Goal: Book appointment/travel/reservation

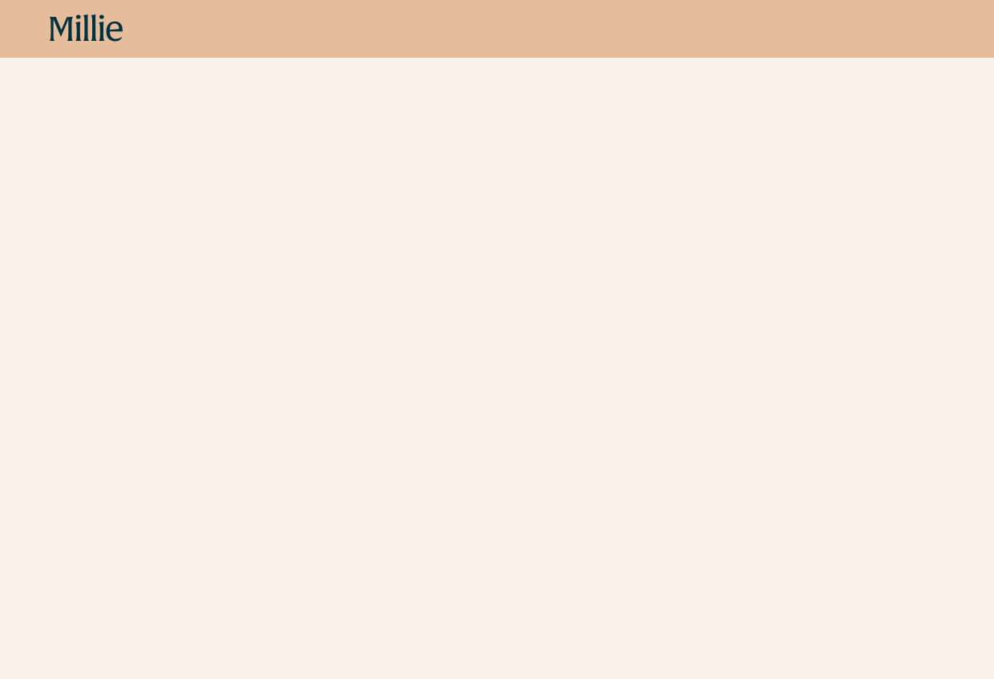
click at [57, 35] on icon at bounding box center [87, 28] width 74 height 29
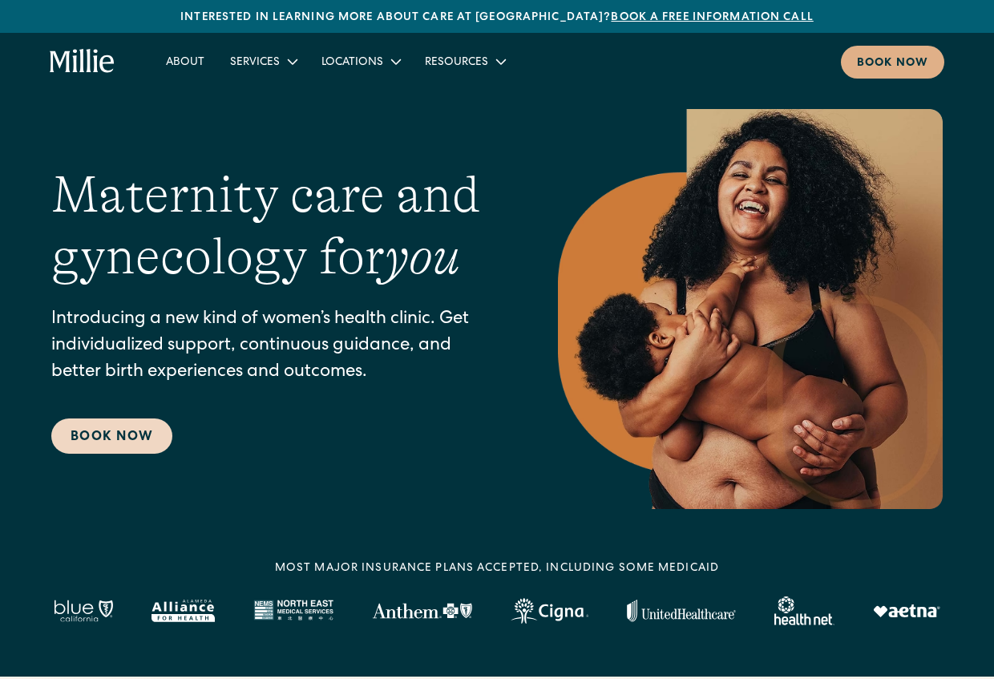
click at [143, 445] on link "Book Now" at bounding box center [111, 435] width 121 height 35
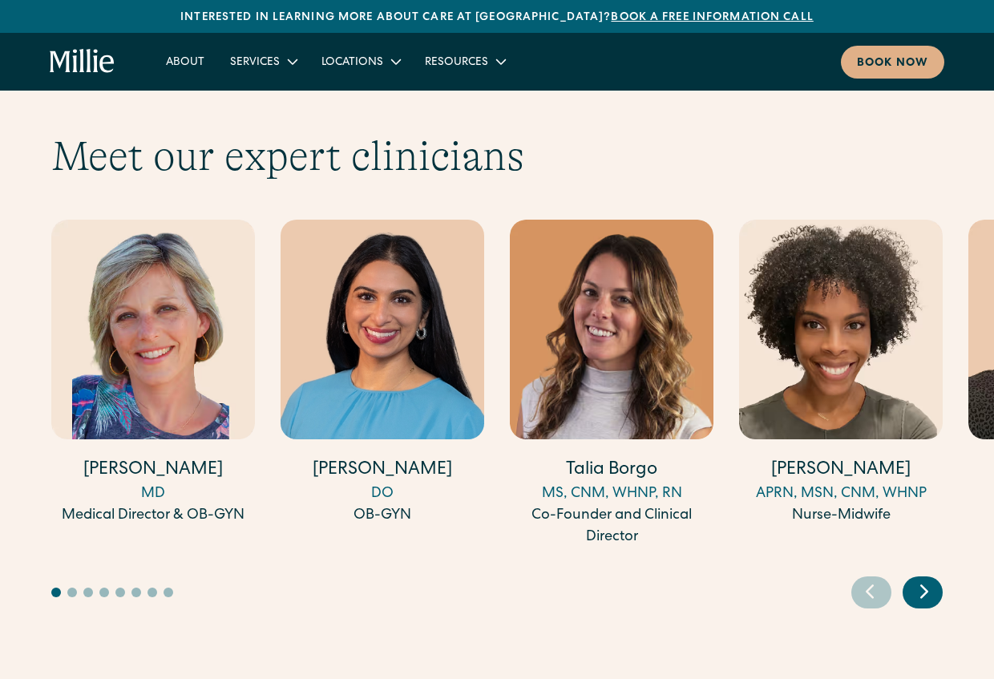
scroll to position [4265, 0]
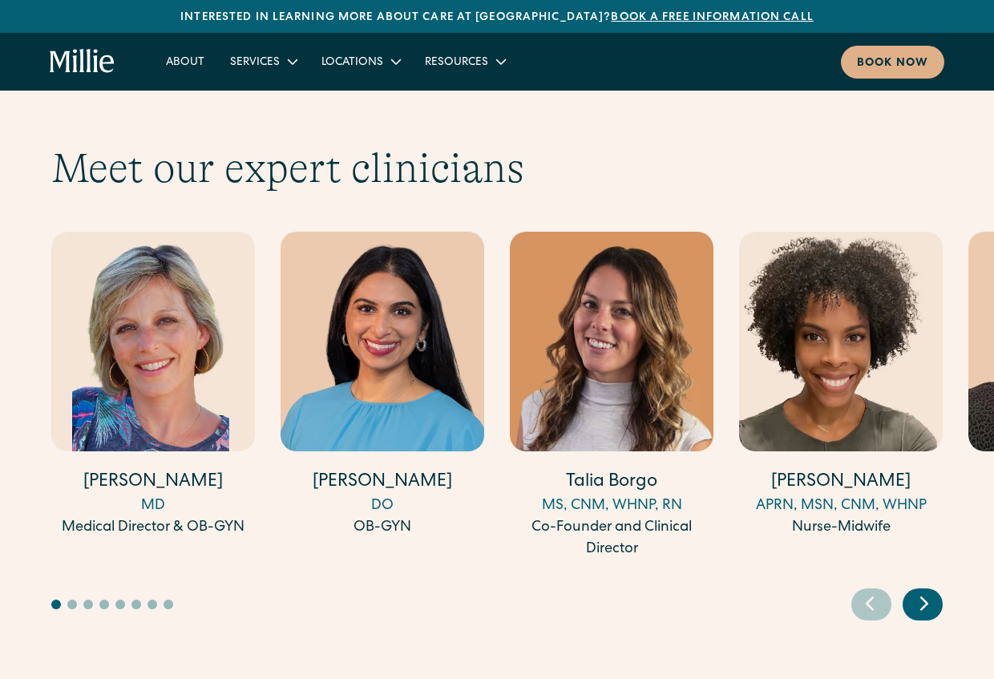
click at [911, 588] on div "Next slide" at bounding box center [923, 604] width 40 height 32
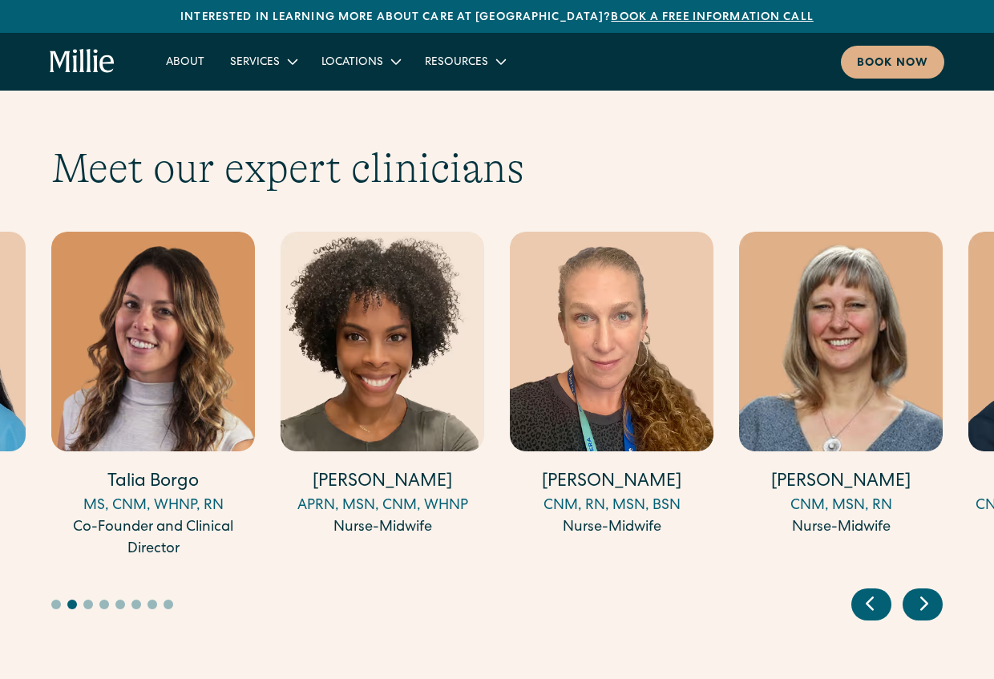
click at [911, 588] on div "Next slide" at bounding box center [923, 604] width 40 height 32
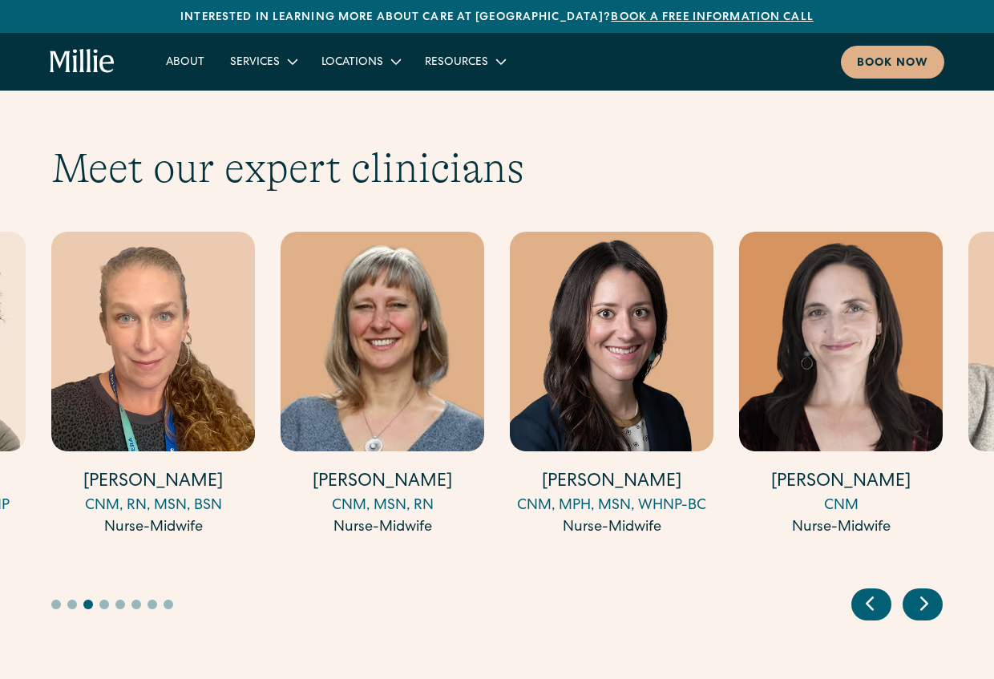
click at [911, 588] on div "Next slide" at bounding box center [923, 604] width 40 height 32
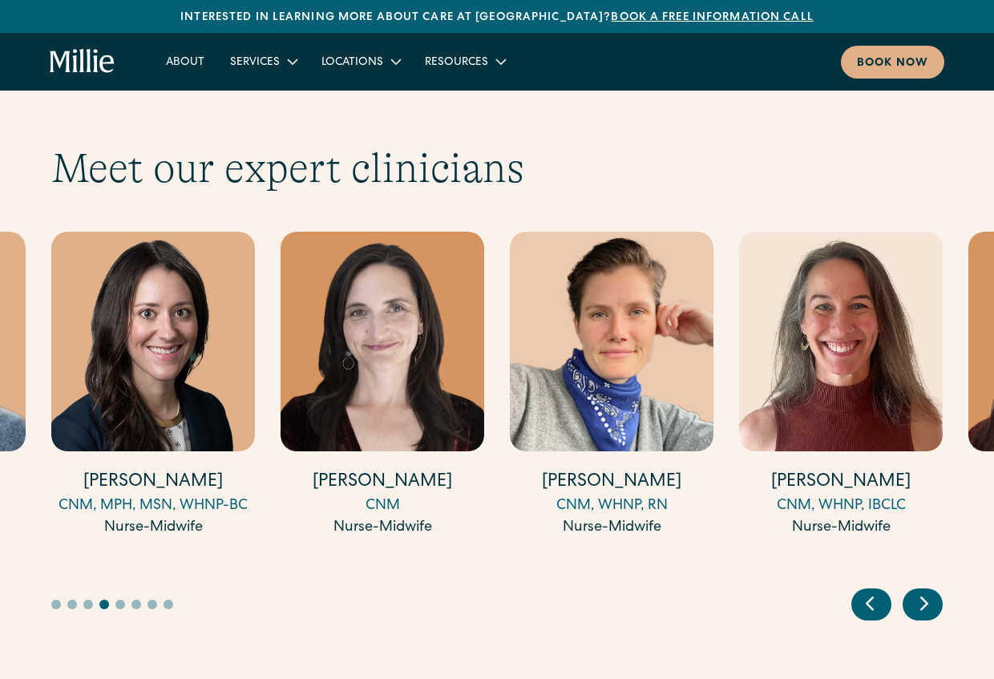
click at [911, 588] on div "Next slide" at bounding box center [923, 604] width 40 height 32
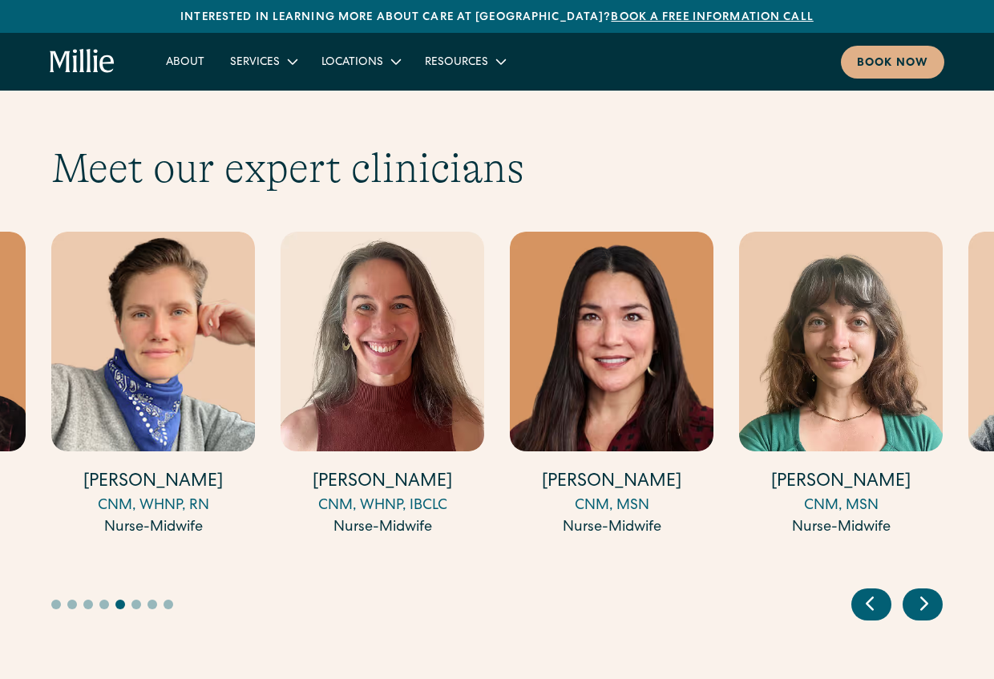
click at [911, 588] on div "Next slide" at bounding box center [923, 604] width 40 height 32
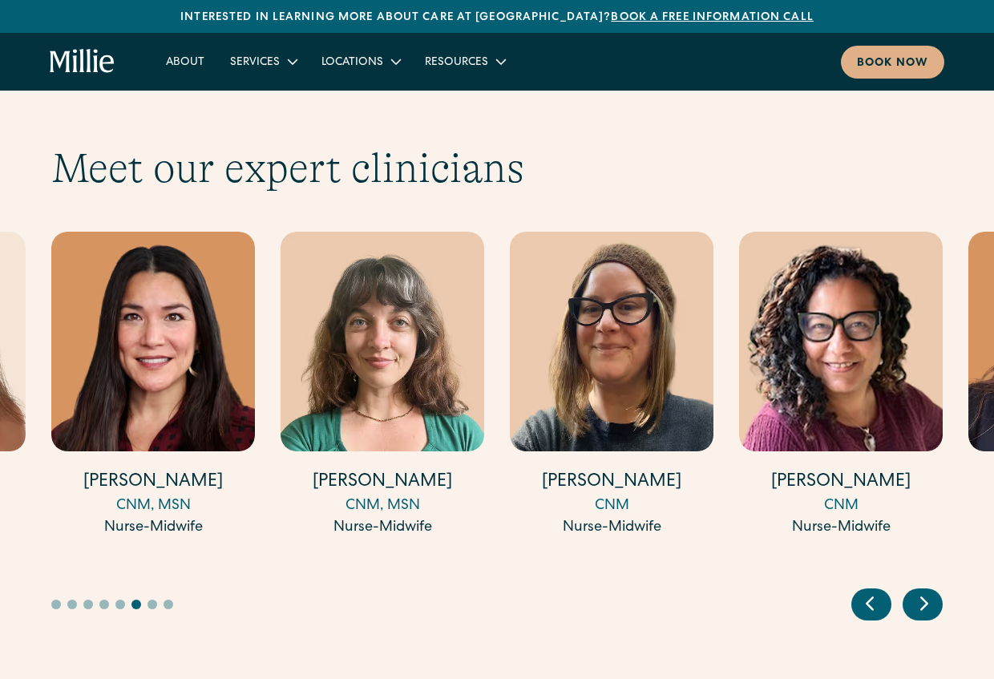
click at [911, 588] on div "Next slide" at bounding box center [923, 604] width 40 height 32
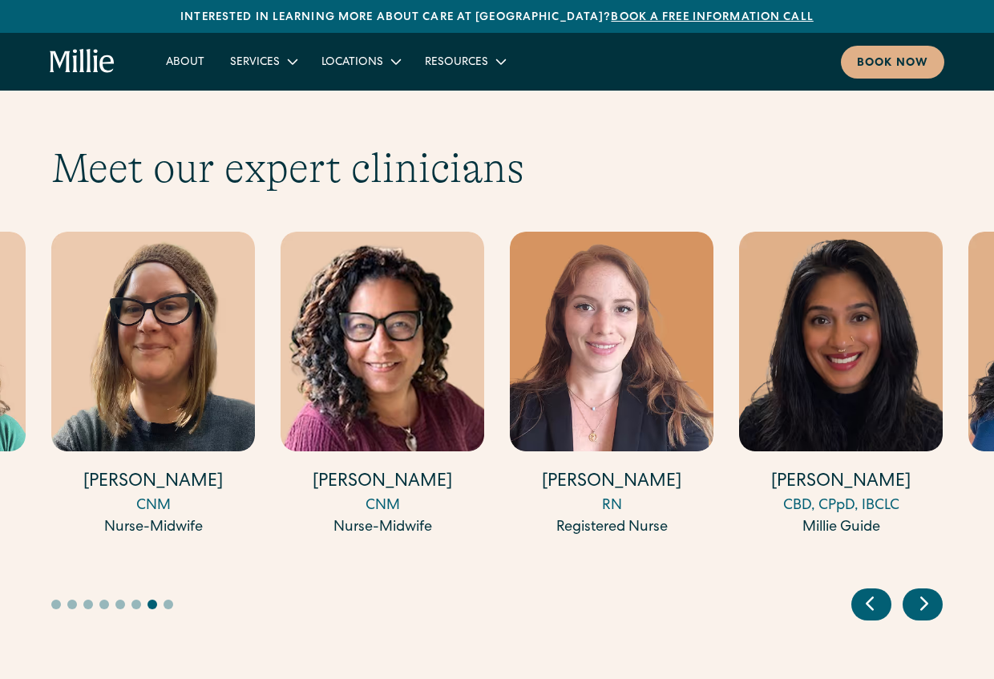
click at [911, 588] on div "Next slide" at bounding box center [923, 604] width 40 height 32
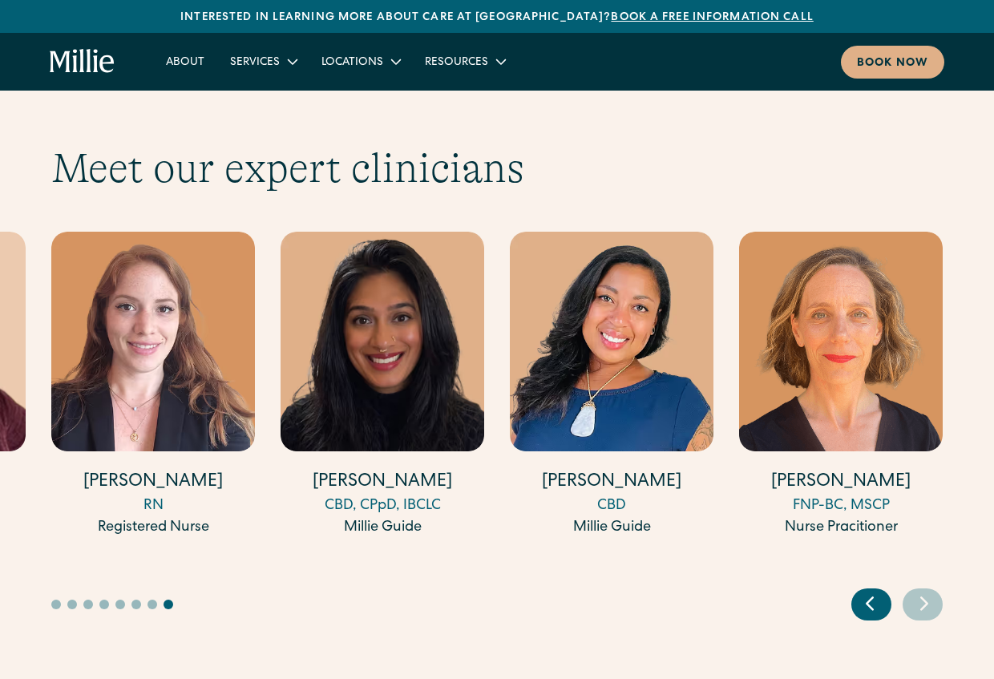
click at [858, 591] on icon "Previous slide" at bounding box center [870, 603] width 24 height 25
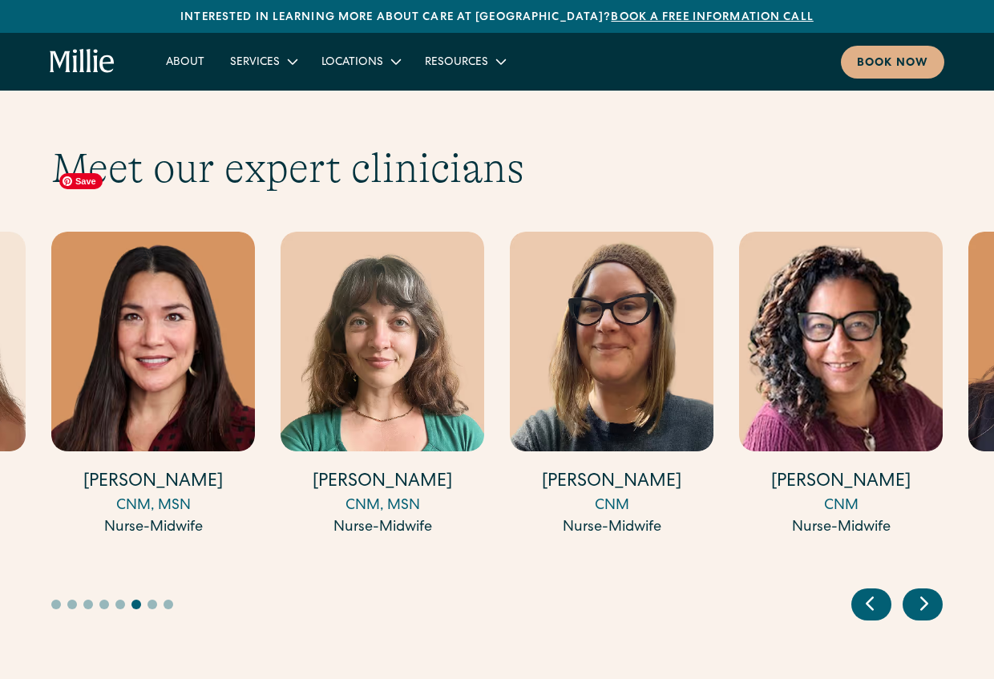
click at [131, 232] on img "11 / 18" at bounding box center [153, 342] width 204 height 220
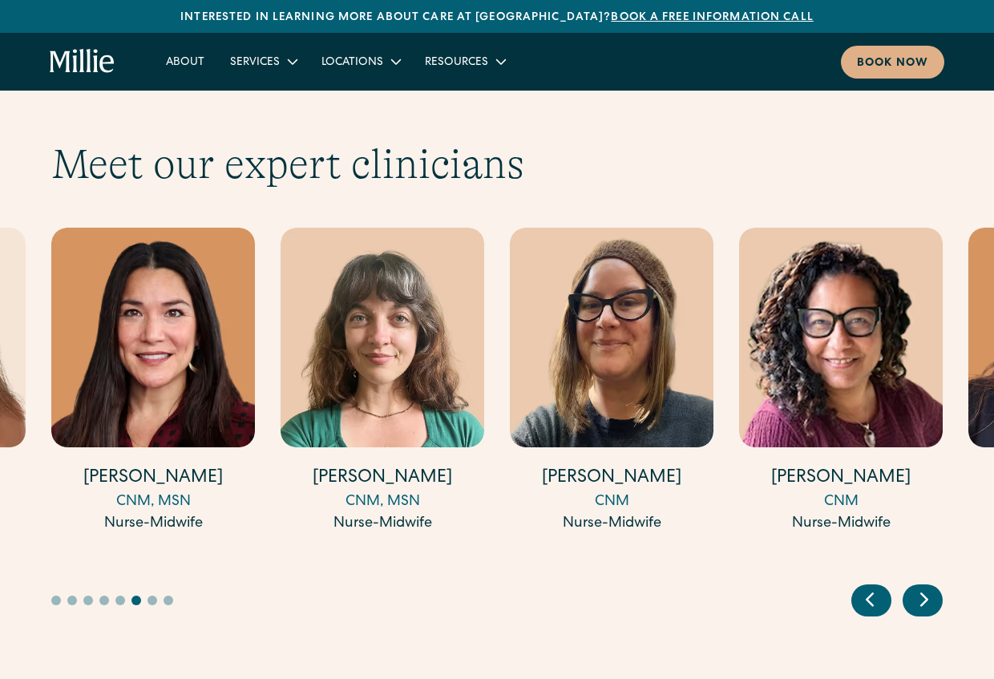
click at [873, 594] on icon "Previous slide" at bounding box center [869, 600] width 6 height 12
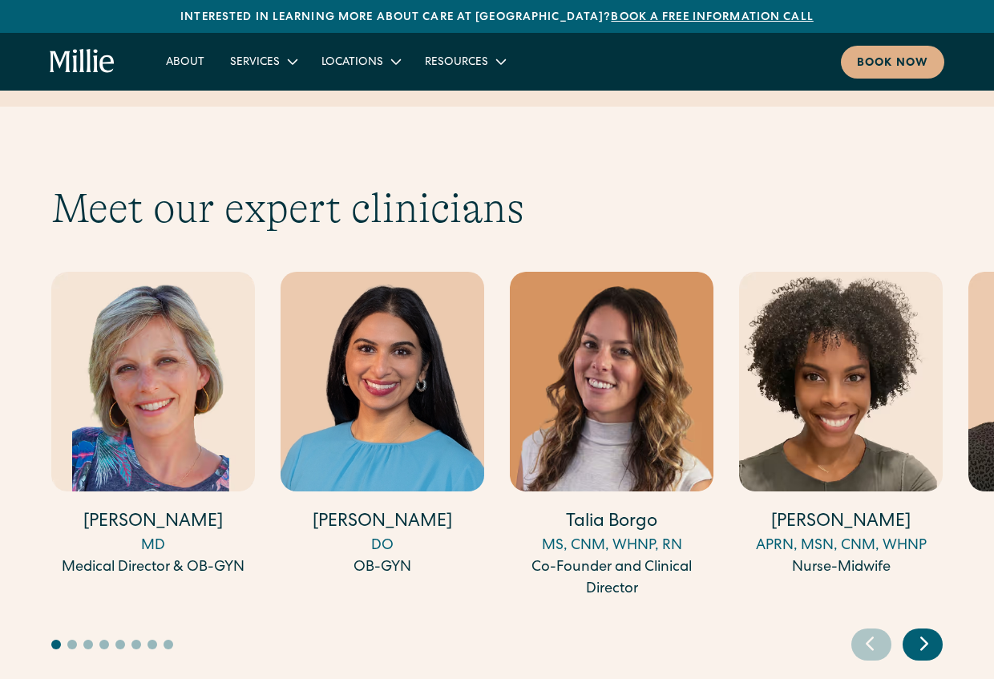
scroll to position [4229, 0]
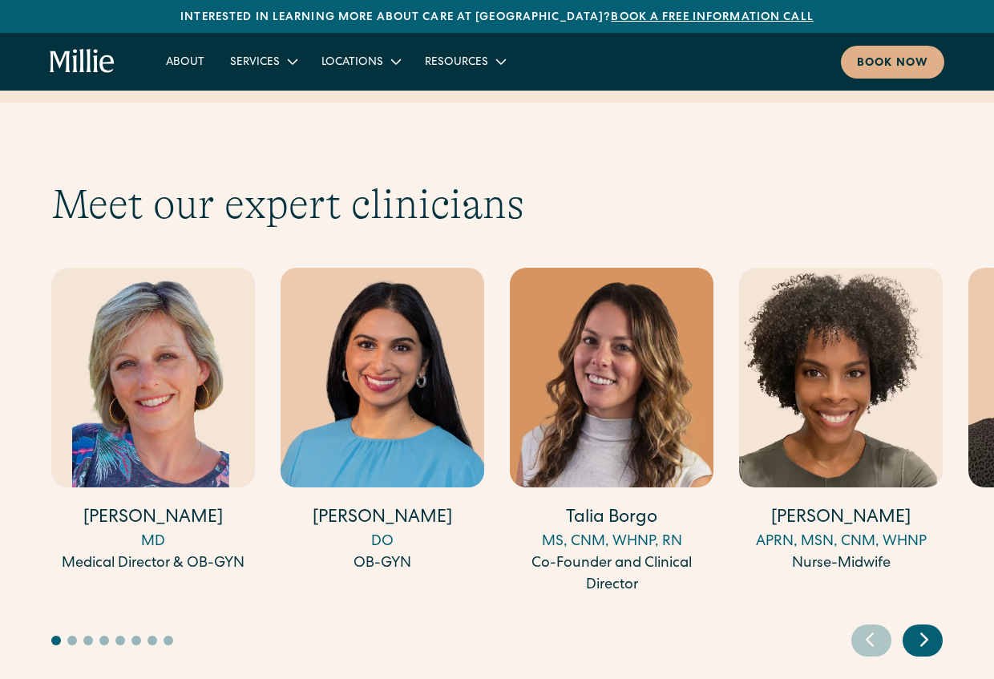
click at [933, 627] on icon "Next slide" at bounding box center [924, 639] width 24 height 25
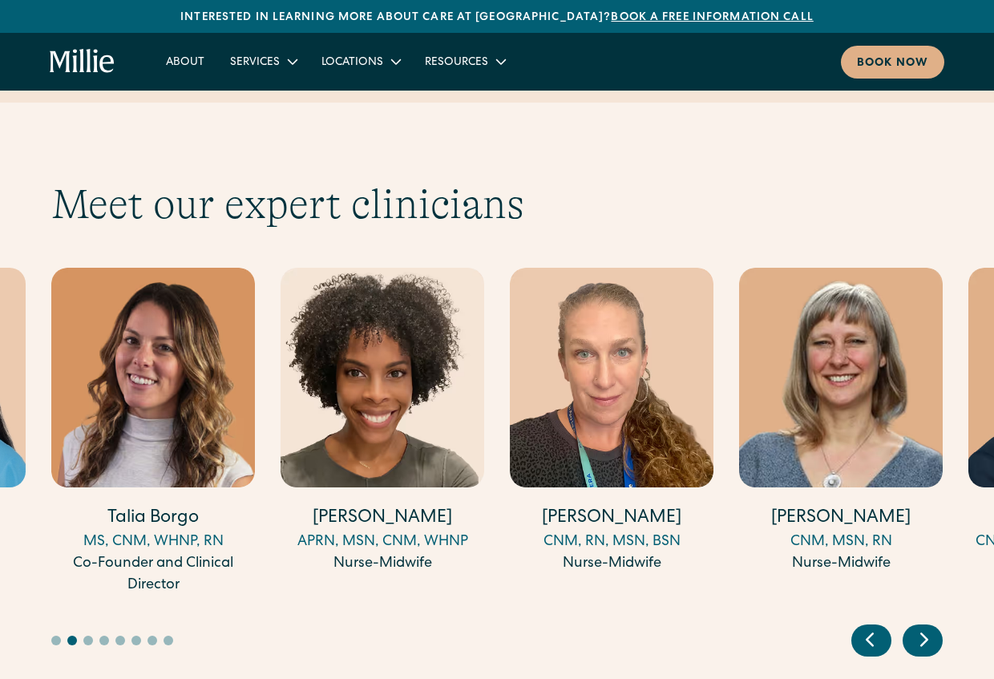
click at [933, 627] on icon "Next slide" at bounding box center [924, 639] width 24 height 25
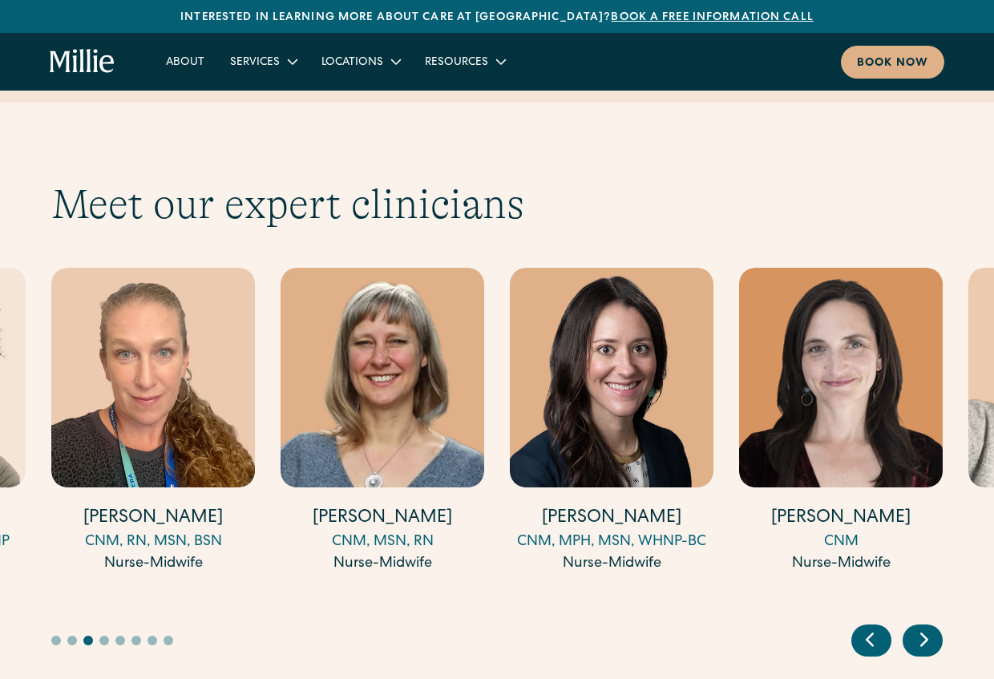
click at [933, 627] on icon "Next slide" at bounding box center [924, 639] width 24 height 25
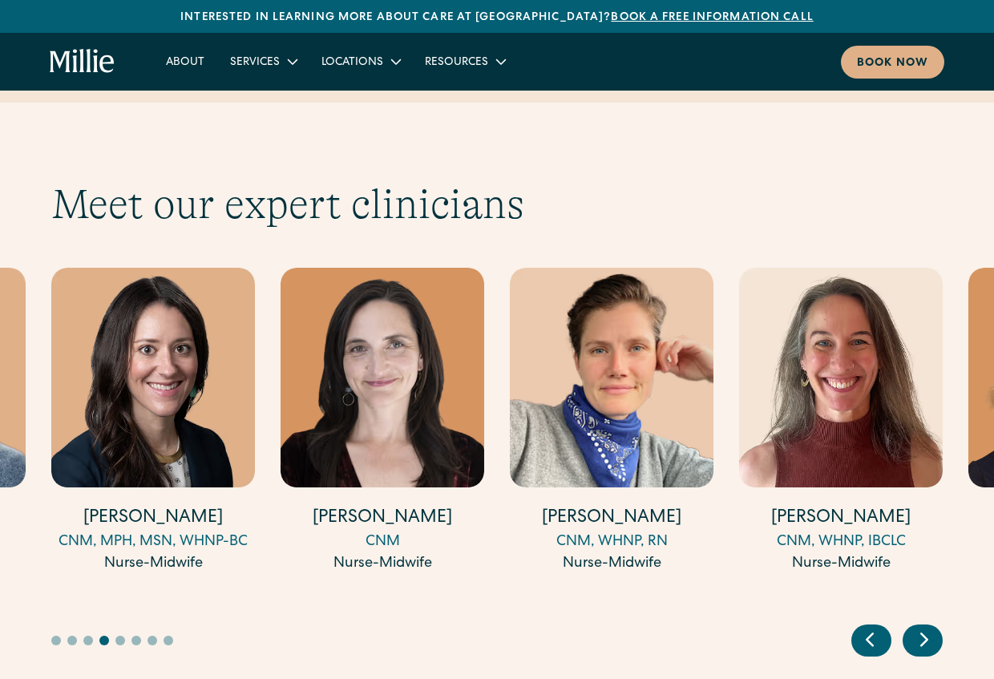
click at [933, 627] on icon "Next slide" at bounding box center [924, 639] width 24 height 25
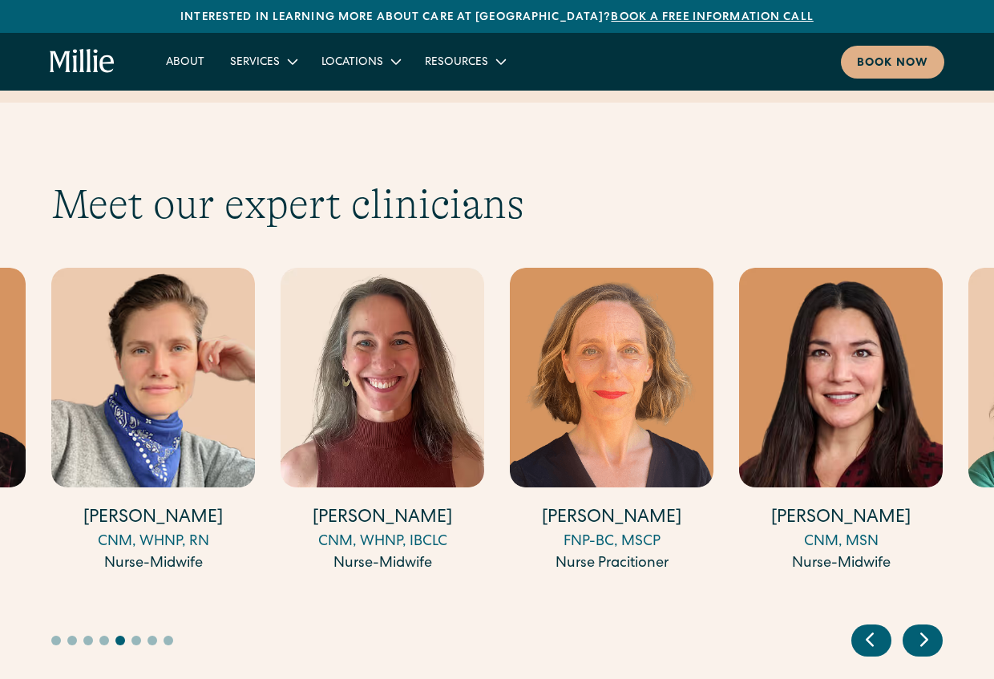
click at [933, 627] on icon "Next slide" at bounding box center [924, 639] width 24 height 25
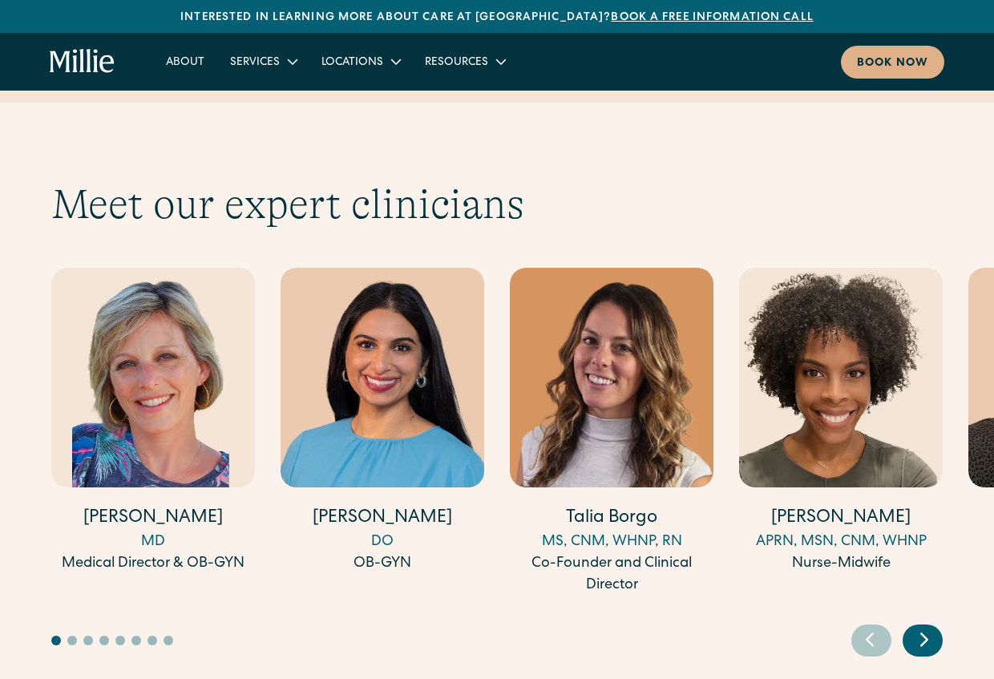
scroll to position [4233, 0]
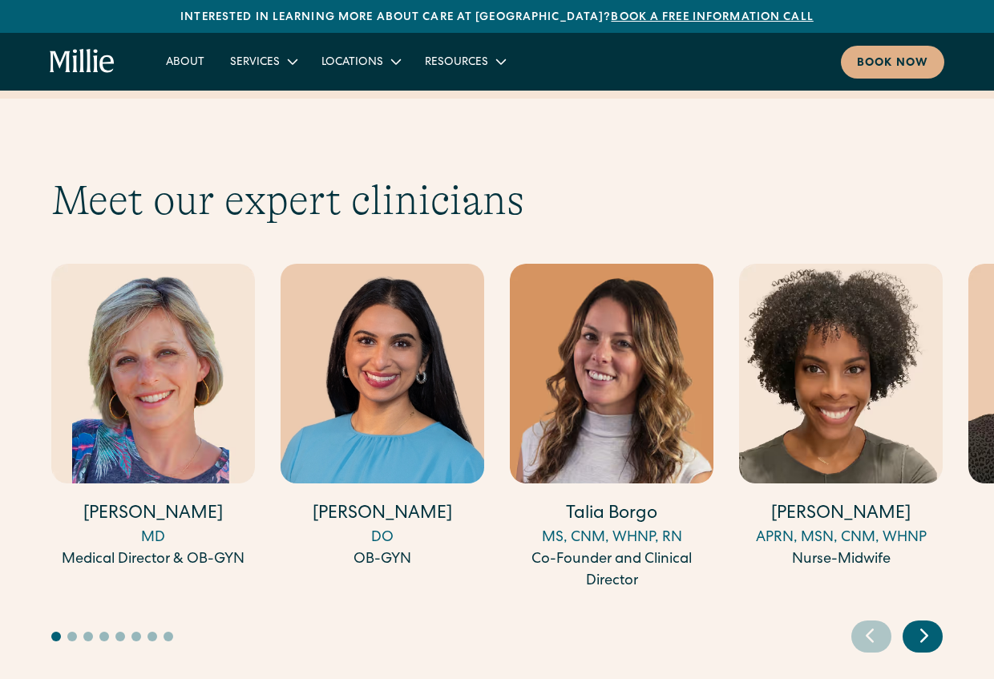
click at [911, 620] on div "Next slide" at bounding box center [923, 636] width 40 height 32
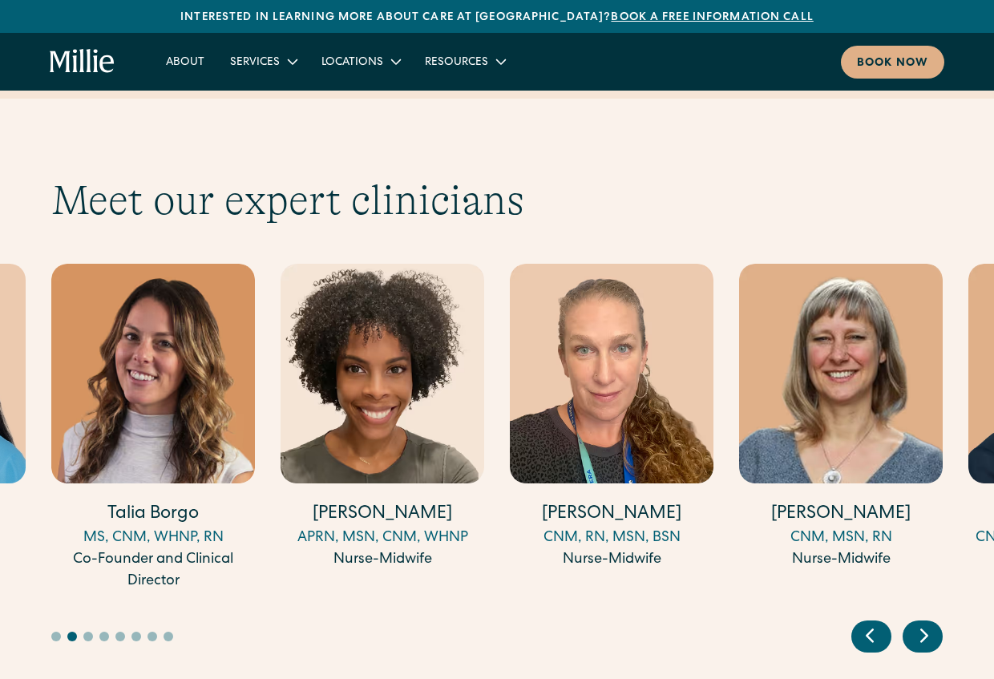
click at [914, 623] on icon "Next slide" at bounding box center [924, 635] width 24 height 25
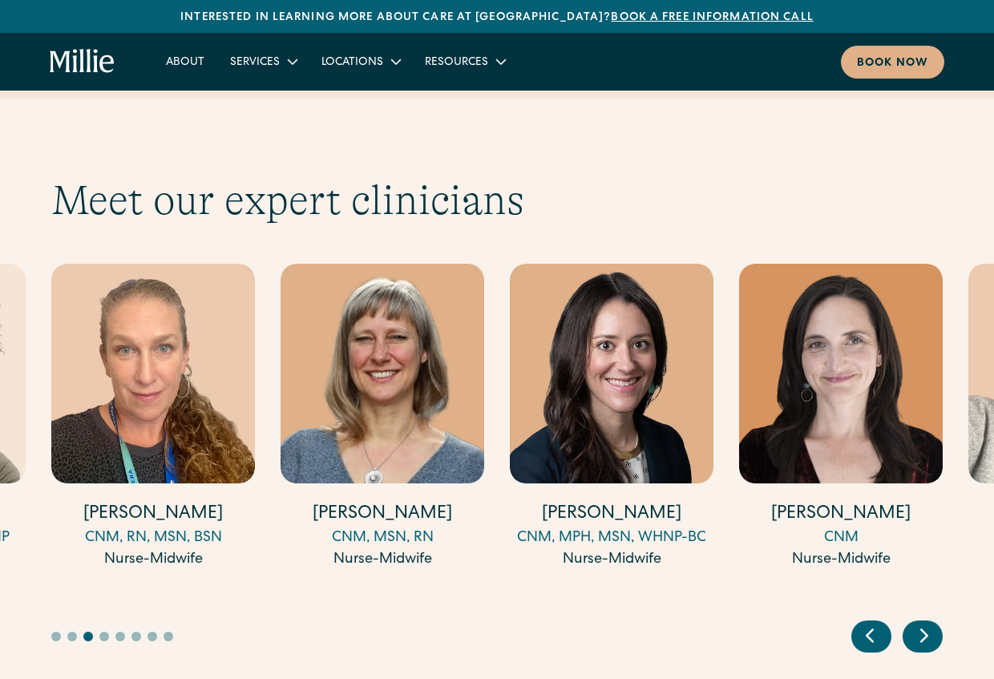
click at [914, 623] on icon "Next slide" at bounding box center [924, 635] width 24 height 25
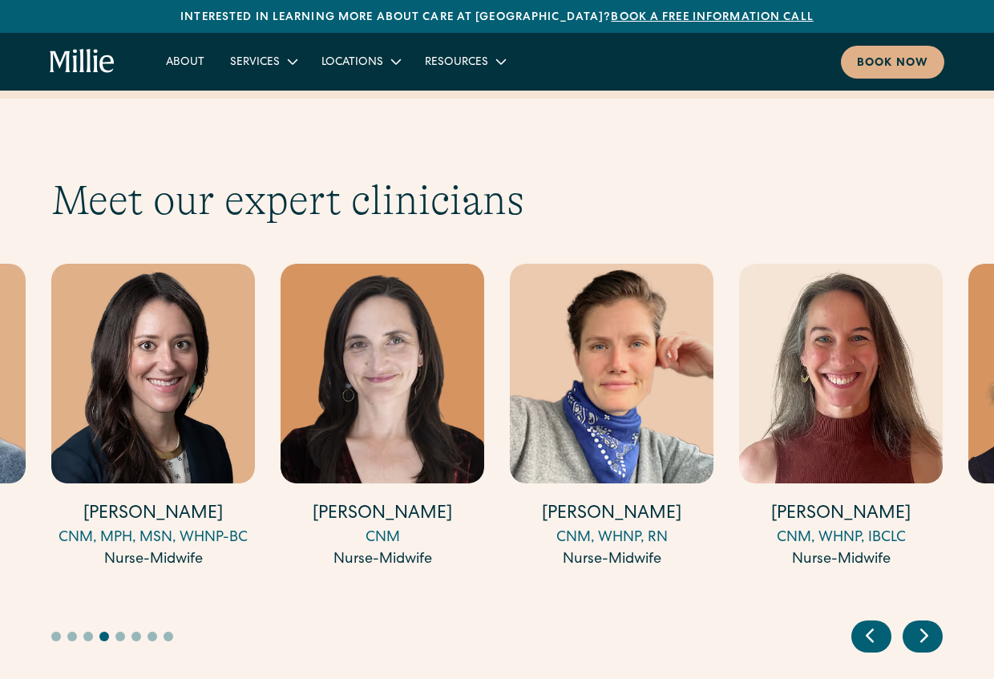
click at [914, 623] on icon "Next slide" at bounding box center [924, 635] width 24 height 25
